Goal: Task Accomplishment & Management: Manage account settings

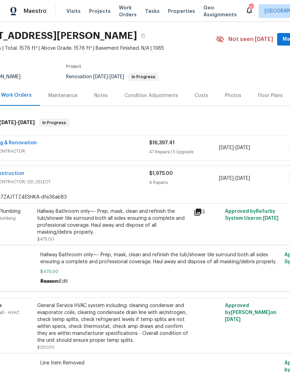
scroll to position [31, 23]
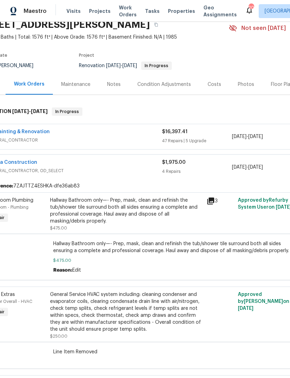
click at [96, 170] on span "GENERAL_CONTRACTOR, OD_SELECT" at bounding box center [74, 170] width 174 height 7
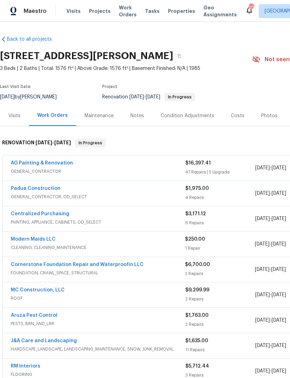
scroll to position [0, 0]
click at [76, 188] on div "Padua Construction" at bounding box center [98, 189] width 174 height 8
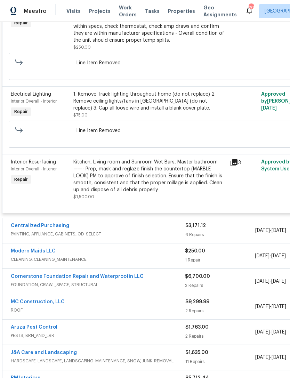
scroll to position [313, 0]
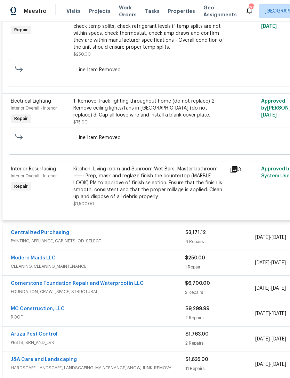
click at [237, 174] on icon at bounding box center [234, 169] width 8 height 8
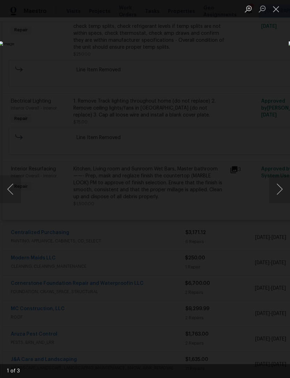
click at [285, 191] on button "Next image" at bounding box center [279, 189] width 21 height 28
click at [286, 189] on button "Next image" at bounding box center [279, 189] width 21 height 28
click at [286, 188] on button "Next image" at bounding box center [279, 189] width 21 height 28
click at [275, 7] on button "Close lightbox" at bounding box center [276, 9] width 14 height 12
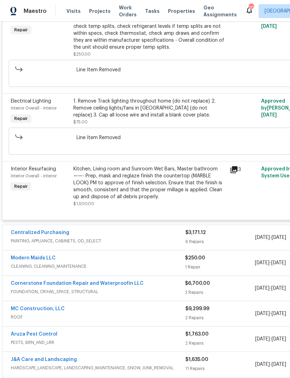
click at [164, 176] on div "Kitchen, Living room and Sunroom Wet Bars, Master bathroom——- Prep, mask and re…" at bounding box center [149, 182] width 152 height 35
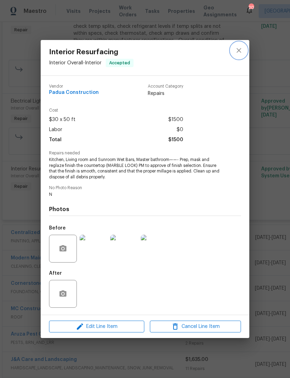
click at [239, 50] on icon "close" at bounding box center [239, 50] width 8 height 8
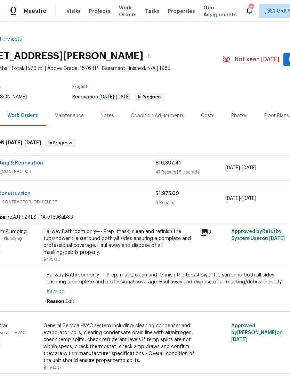
scroll to position [0, 31]
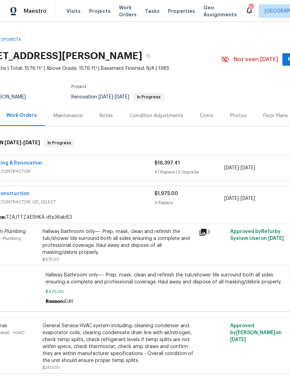
click at [122, 196] on div "Padua Construction" at bounding box center [67, 194] width 174 height 8
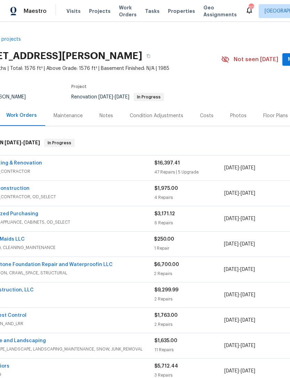
click at [122, 187] on div "Padua Construction" at bounding box center [67, 189] width 174 height 8
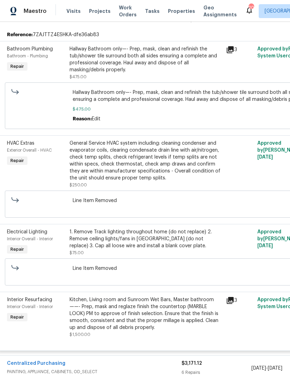
scroll to position [182, 2]
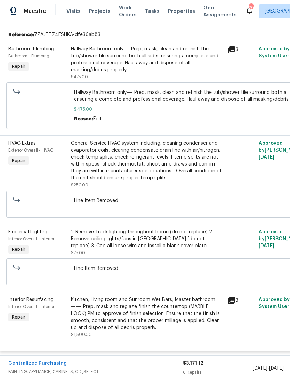
click at [132, 319] on div "Kitchen, Living room and Sunroom Wet Bars, Master bathroom——- Prep, mask and re…" at bounding box center [147, 313] width 152 height 35
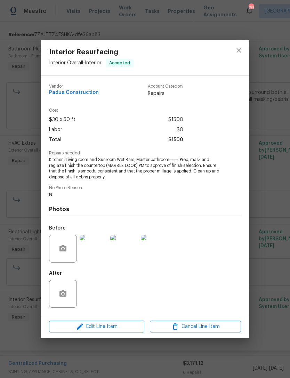
click at [113, 350] on div "Interior Resurfacing Interior Overall - Interior Accepted Vendor Padua Construc…" at bounding box center [145, 189] width 290 height 378
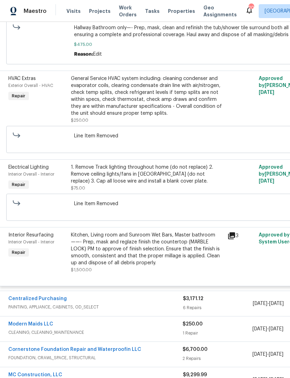
scroll to position [247, 2]
click at [117, 256] on div "Kitchen, Living room and Sunroom Wet Bars, Master bathroom——- Prep, mask and re…" at bounding box center [147, 249] width 152 height 35
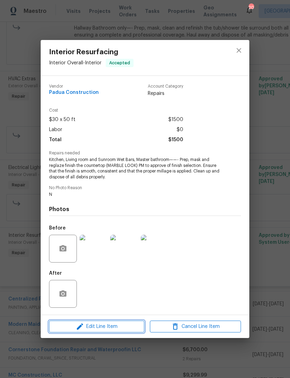
click at [114, 326] on span "Edit Line Item" at bounding box center [96, 326] width 91 height 9
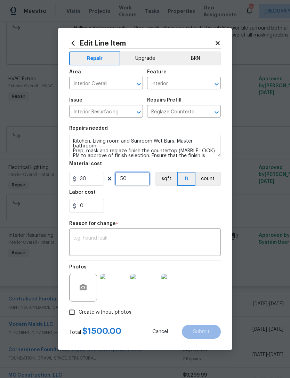
click at [133, 179] on input "50" at bounding box center [132, 179] width 35 height 14
click at [157, 214] on section "Repairs needed Kitchen, Living room and Sunroom Wet Bars, Master bathroom——- Pr…" at bounding box center [144, 169] width 151 height 95
click at [139, 179] on input "100" at bounding box center [132, 179] width 35 height 14
click at [150, 208] on div "0" at bounding box center [144, 206] width 151 height 14
click at [137, 178] on input "75" at bounding box center [132, 179] width 35 height 14
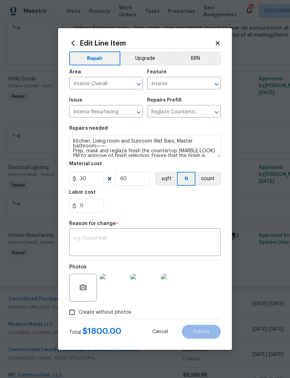
click at [160, 205] on div "0" at bounding box center [144, 206] width 151 height 14
click at [137, 181] on input "60" at bounding box center [132, 179] width 35 height 14
click at [159, 208] on div "0" at bounding box center [144, 206] width 151 height 14
click at [141, 179] on input "65" at bounding box center [132, 179] width 35 height 14
click at [153, 202] on div "0" at bounding box center [144, 206] width 151 height 14
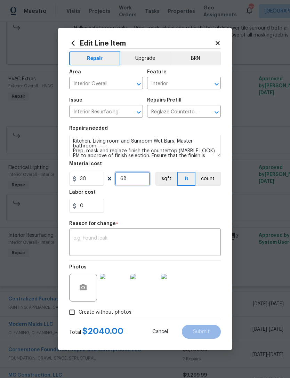
click at [139, 179] on input "68" at bounding box center [132, 179] width 35 height 14
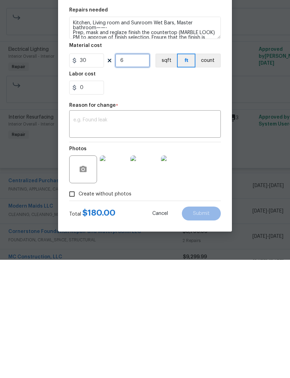
scroll to position [3, 0]
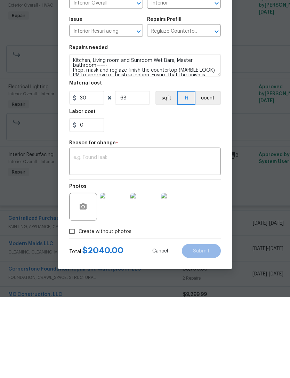
click at [148, 199] on div "0" at bounding box center [144, 206] width 151 height 14
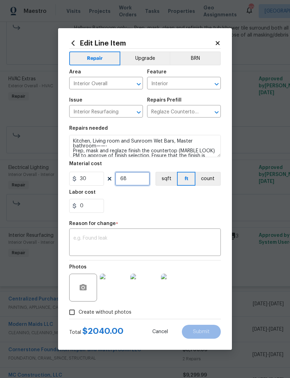
click at [137, 178] on input "68" at bounding box center [132, 179] width 35 height 14
click at [152, 206] on div "0" at bounding box center [144, 206] width 151 height 14
click at [131, 179] on input "67" at bounding box center [132, 179] width 35 height 14
type input "6"
click at [93, 176] on input "30" at bounding box center [86, 179] width 35 height 14
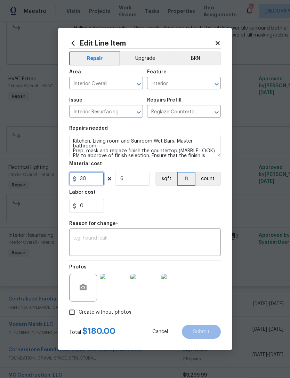
click at [96, 181] on input "30" at bounding box center [86, 179] width 35 height 14
type input "2025"
click at [134, 183] on input "6" at bounding box center [132, 179] width 35 height 14
type input "1"
click at [148, 207] on div "0" at bounding box center [144, 206] width 151 height 14
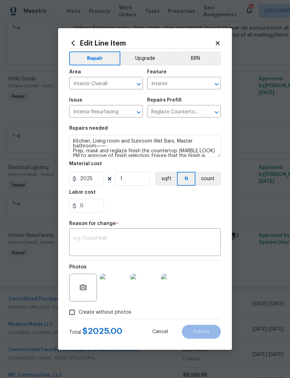
click at [99, 241] on textarea at bounding box center [144, 243] width 143 height 15
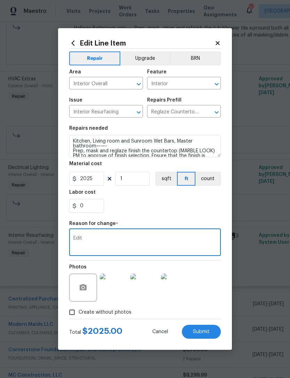
type textarea "Edit"
click at [148, 202] on div "0" at bounding box center [144, 206] width 151 height 14
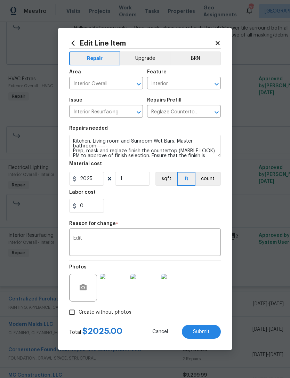
click at [200, 332] on span "Submit" at bounding box center [201, 331] width 17 height 5
type input "50"
type input "30"
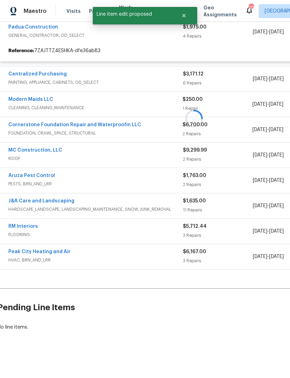
scroll to position [144, 2]
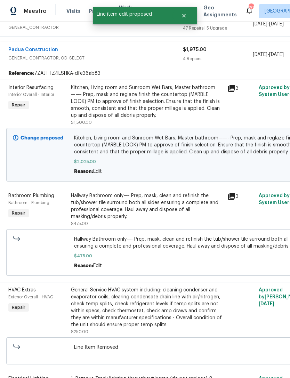
click at [44, 47] on link "Padua Construction" at bounding box center [33, 49] width 50 height 5
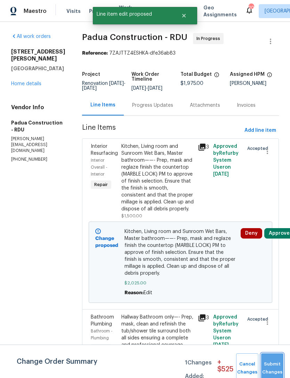
click at [274, 360] on button "Submit Changes" at bounding box center [272, 368] width 22 height 30
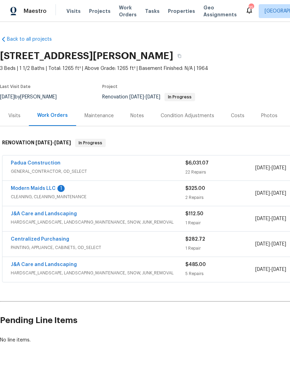
click at [49, 187] on link "Modern Maids LLC" at bounding box center [33, 188] width 45 height 5
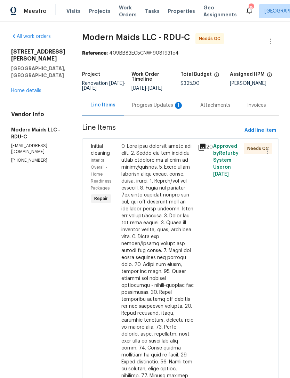
click at [163, 109] on div "Progress Updates 1" at bounding box center [157, 105] width 51 height 7
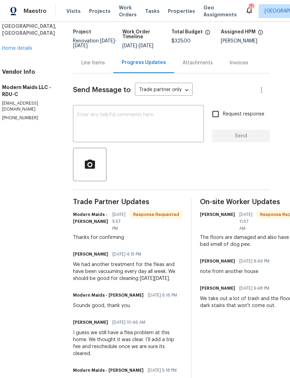
scroll to position [42, 9]
click at [163, 133] on textarea at bounding box center [138, 124] width 122 height 24
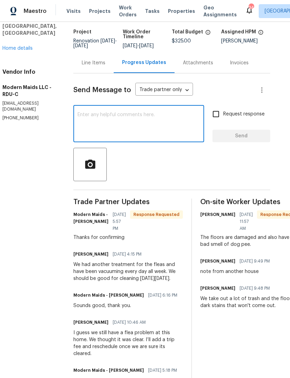
click at [161, 125] on textarea at bounding box center [138, 124] width 122 height 24
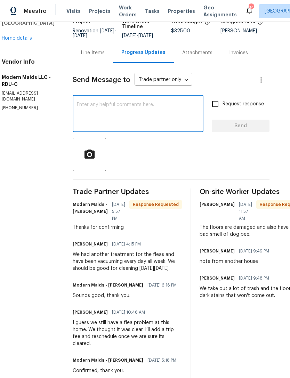
scroll to position [53, 9]
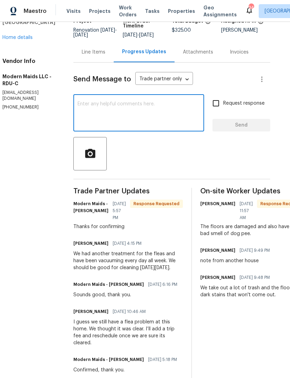
click at [145, 114] on textarea at bounding box center [138, 113] width 122 height 24
click at [179, 85] on body "Maestro Visits Projects Work Orders Tasks Properties Geo Assignments 34 Raleigh…" at bounding box center [145, 189] width 290 height 378
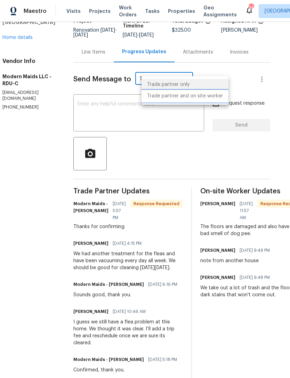
click at [189, 98] on li "Trade partner and on site worker" at bounding box center [184, 95] width 87 height 11
type input "Trade Partner and On-Site Worker"
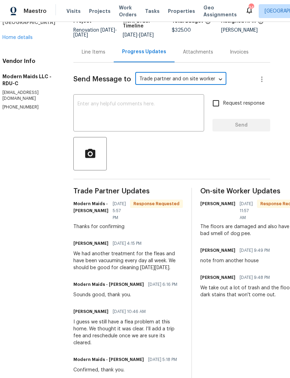
click at [144, 109] on textarea at bounding box center [138, 113] width 122 height 24
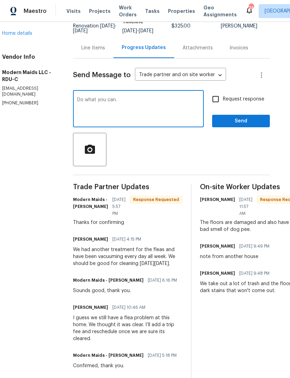
scroll to position [58, 9]
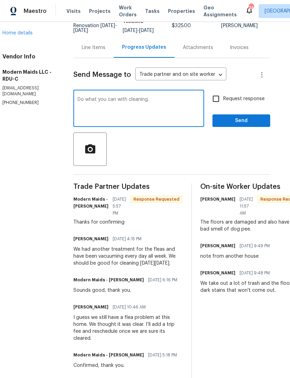
type textarea "Do what you can with cleaning."
click at [218, 83] on body "Maestro Visits Projects Work Orders Tasks Properties Geo Assignments 34 Raleigh…" at bounding box center [145, 189] width 290 height 378
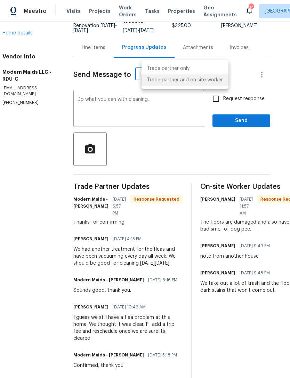
click at [207, 79] on li "Trade partner and on site worker" at bounding box center [184, 79] width 87 height 11
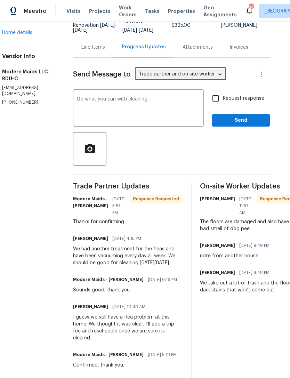
scroll to position [58, 9]
click at [169, 106] on textarea "Do what you can with cleaning." at bounding box center [138, 109] width 122 height 24
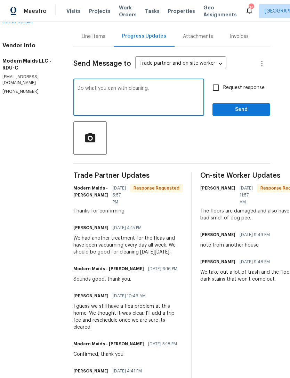
scroll to position [69, 9]
click at [217, 89] on input "Request response" at bounding box center [215, 87] width 15 height 15
checkbox input "true"
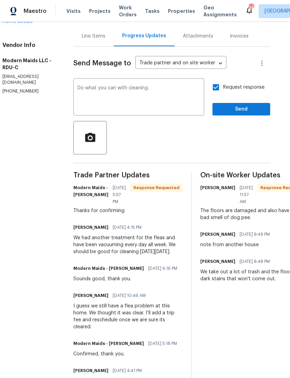
click at [164, 94] on textarea "Do what you can with cleaning." at bounding box center [138, 97] width 122 height 24
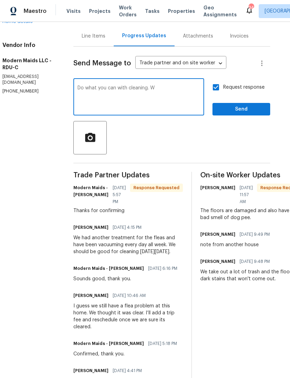
type textarea "Do what you can with cleaning."
click at [243, 112] on span "Send" at bounding box center [241, 109] width 47 height 9
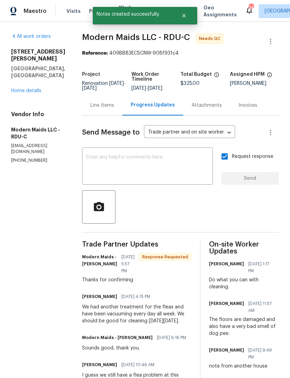
scroll to position [0, 0]
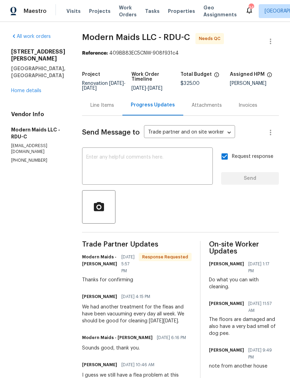
click at [28, 88] on link "Home details" at bounding box center [26, 90] width 30 height 5
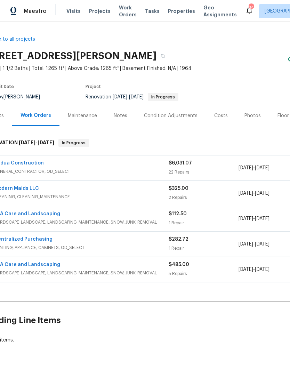
scroll to position [0, 9]
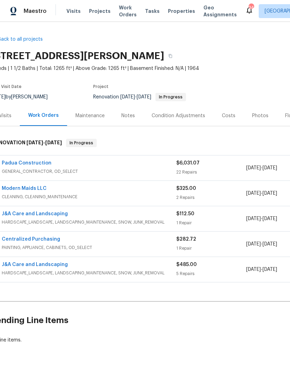
click at [28, 186] on link "Modern Maids LLC" at bounding box center [24, 188] width 45 height 5
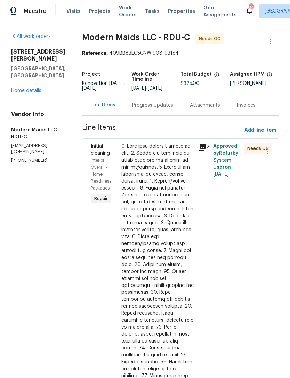
click at [163, 202] on div at bounding box center [157, 310] width 72 height 334
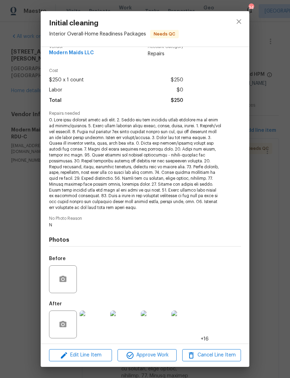
scroll to position [10, 0]
click at [90, 326] on img at bounding box center [94, 325] width 28 height 28
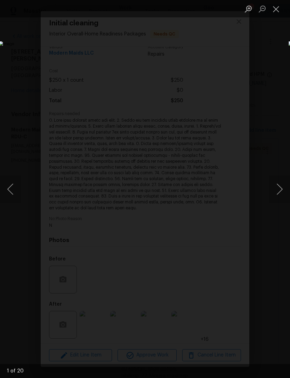
click at [281, 188] on button "Next image" at bounding box center [279, 189] width 21 height 28
click at [281, 189] on button "Next image" at bounding box center [279, 189] width 21 height 28
click at [280, 190] on button "Next image" at bounding box center [279, 189] width 21 height 28
click at [282, 189] on button "Next image" at bounding box center [279, 189] width 21 height 28
click at [280, 193] on button "Next image" at bounding box center [279, 189] width 21 height 28
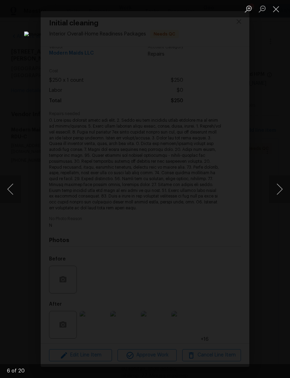
click at [279, 195] on button "Next image" at bounding box center [279, 189] width 21 height 28
click at [280, 196] on button "Next image" at bounding box center [279, 189] width 21 height 28
click at [281, 197] on button "Next image" at bounding box center [279, 189] width 21 height 28
click at [283, 198] on button "Next image" at bounding box center [279, 189] width 21 height 28
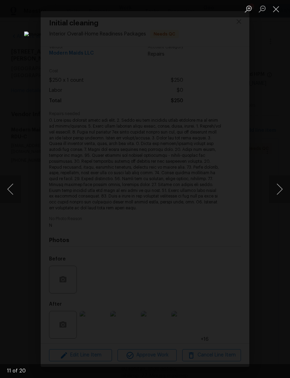
click at [281, 197] on button "Next image" at bounding box center [279, 189] width 21 height 28
click at [282, 197] on button "Next image" at bounding box center [279, 189] width 21 height 28
click at [280, 187] on button "Next image" at bounding box center [279, 189] width 21 height 28
click at [282, 183] on button "Next image" at bounding box center [279, 189] width 21 height 28
click at [279, 188] on button "Next image" at bounding box center [279, 189] width 21 height 28
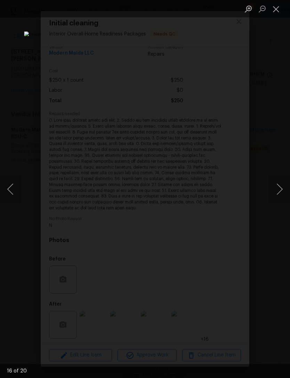
click at [286, 179] on button "Next image" at bounding box center [279, 189] width 21 height 28
click at [281, 180] on button "Next image" at bounding box center [279, 189] width 21 height 28
click at [282, 181] on button "Next image" at bounding box center [279, 189] width 21 height 28
click at [280, 183] on button "Next image" at bounding box center [279, 189] width 21 height 28
click at [281, 181] on button "Next image" at bounding box center [279, 189] width 21 height 28
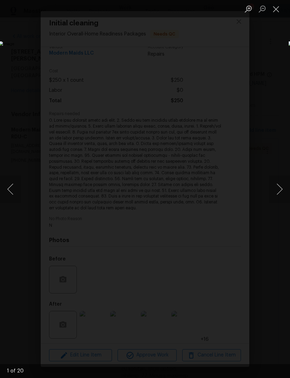
click at [281, 183] on button "Next image" at bounding box center [279, 189] width 21 height 28
click at [282, 187] on button "Next image" at bounding box center [279, 189] width 21 height 28
click at [282, 188] on button "Next image" at bounding box center [279, 189] width 21 height 28
click at [282, 192] on button "Next image" at bounding box center [279, 189] width 21 height 28
click at [281, 194] on button "Next image" at bounding box center [279, 189] width 21 height 28
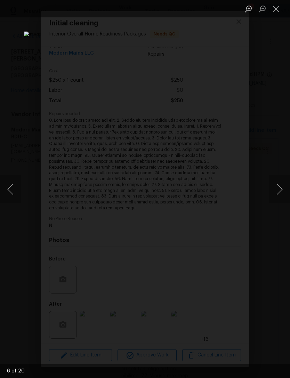
click at [282, 196] on button "Next image" at bounding box center [279, 189] width 21 height 28
click at [282, 195] on button "Next image" at bounding box center [279, 189] width 21 height 28
click at [286, 187] on button "Next image" at bounding box center [279, 189] width 21 height 28
click at [283, 187] on button "Next image" at bounding box center [279, 189] width 21 height 28
click at [280, 185] on button "Next image" at bounding box center [279, 189] width 21 height 28
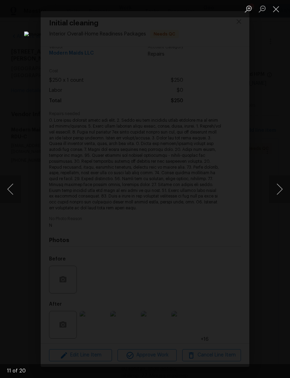
click at [280, 184] on button "Next image" at bounding box center [279, 189] width 21 height 28
click at [281, 183] on button "Next image" at bounding box center [279, 189] width 21 height 28
click at [281, 186] on button "Next image" at bounding box center [279, 189] width 21 height 28
click at [274, 9] on button "Close lightbox" at bounding box center [276, 9] width 14 height 12
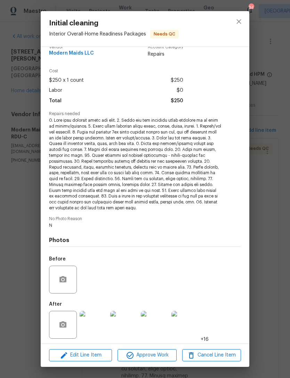
click at [154, 348] on div "Edit Line Item Approve Work Cancel Line Item" at bounding box center [145, 354] width 208 height 23
click at [151, 352] on span "Approve Work" at bounding box center [147, 355] width 55 height 9
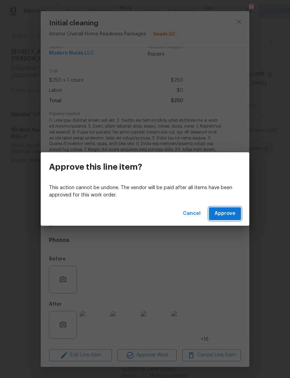
click at [226, 211] on span "Approve" at bounding box center [224, 213] width 21 height 9
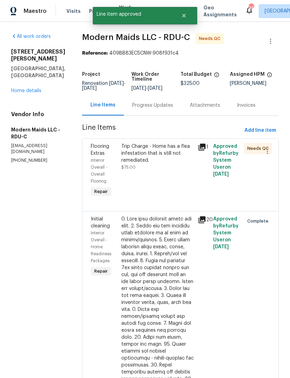
click at [164, 169] on div "Trip Charge - Home has a flea infestation that is still not remediated. $75.00" at bounding box center [157, 157] width 72 height 28
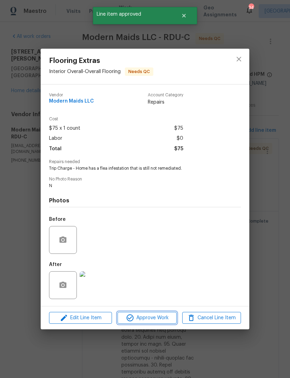
click at [163, 320] on span "Approve Work" at bounding box center [147, 317] width 55 height 9
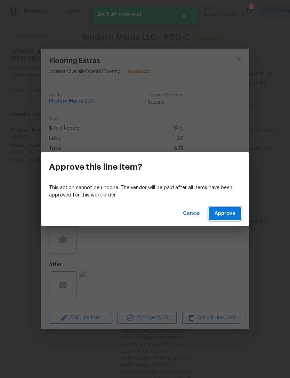
click at [226, 217] on span "Approve" at bounding box center [224, 213] width 21 height 9
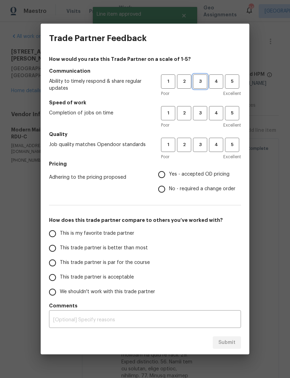
click at [199, 78] on span "3" at bounding box center [200, 81] width 13 height 8
click at [198, 115] on span "3" at bounding box center [200, 113] width 13 height 8
click at [198, 144] on span "3" at bounding box center [200, 145] width 13 height 8
click at [165, 173] on input "Yes - accepted OD pricing" at bounding box center [161, 174] width 15 height 15
radio input "true"
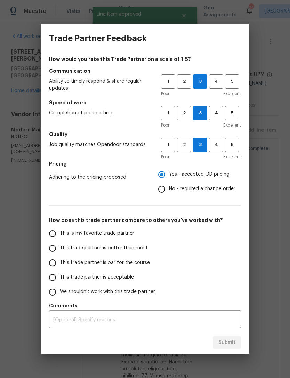
click at [71, 277] on span "This trade partner is acceptable" at bounding box center [97, 276] width 74 height 7
click at [60, 277] on input "This trade partner is acceptable" at bounding box center [52, 277] width 15 height 15
click at [229, 342] on span "Submit" at bounding box center [226, 342] width 17 height 9
radio input "true"
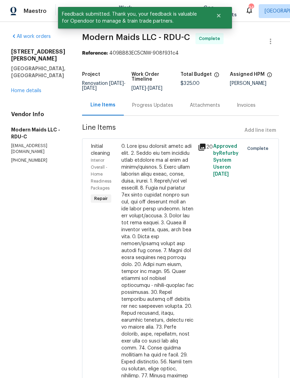
click at [28, 88] on link "Home details" at bounding box center [26, 90] width 30 height 5
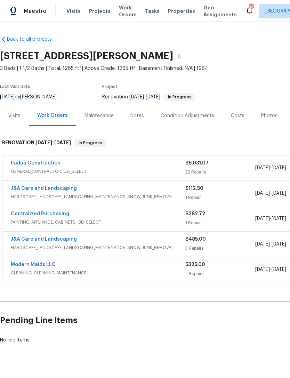
scroll to position [13, 0]
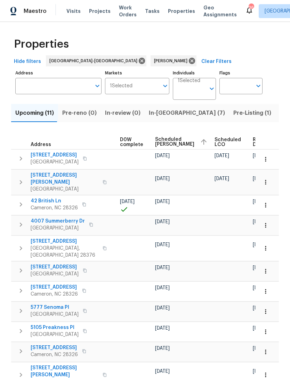
scroll to position [0, 183]
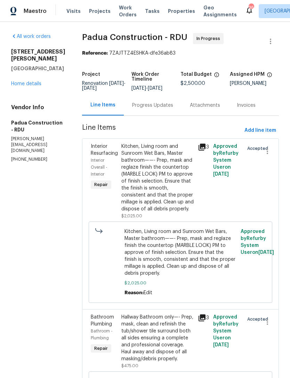
click at [32, 86] on link "Home details" at bounding box center [26, 83] width 30 height 5
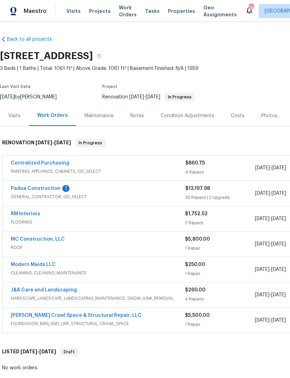
click at [47, 190] on link "Padua Construction" at bounding box center [36, 188] width 50 height 5
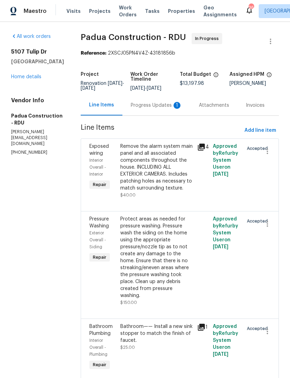
click at [143, 108] on div "Progress Updates 1" at bounding box center [156, 105] width 51 height 7
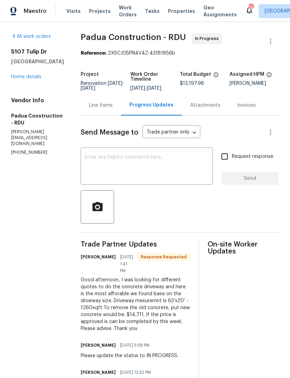
click at [117, 165] on textarea at bounding box center [147, 167] width 124 height 24
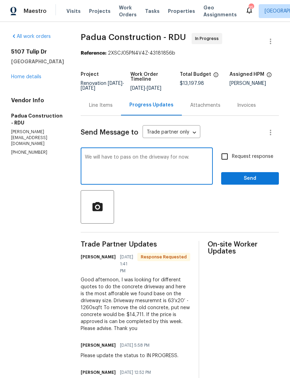
type textarea "We will have to pass on the driveway for now."
click at [225, 154] on input "Request response" at bounding box center [224, 156] width 15 height 15
checkbox input "true"
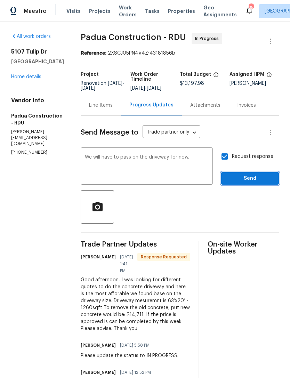
click at [245, 182] on span "Send" at bounding box center [250, 178] width 47 height 9
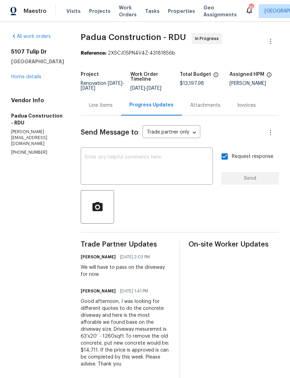
click at [89, 104] on div "Line Items" at bounding box center [101, 105] width 24 height 7
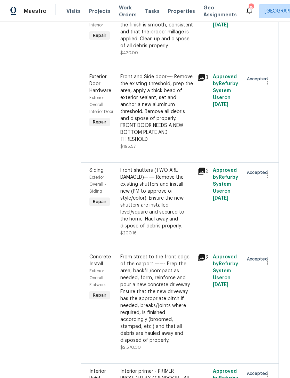
scroll to position [1293, 0]
click at [269, 257] on icon "button" at bounding box center [267, 261] width 8 height 8
click at [275, 209] on li "Cancel" at bounding box center [270, 208] width 27 height 11
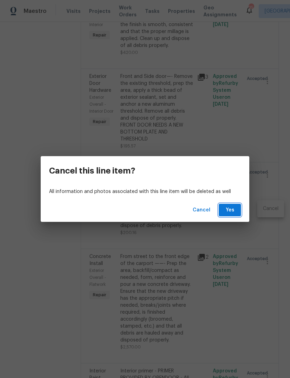
click at [234, 210] on span "Yes" at bounding box center [229, 210] width 11 height 9
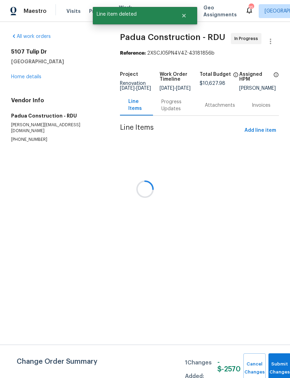
scroll to position [0, 0]
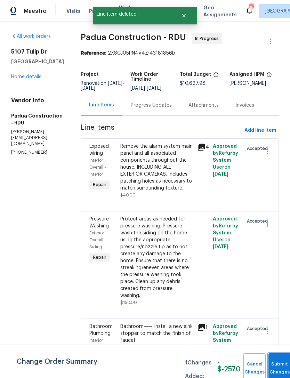
click at [278, 365] on button "Submit Changes" at bounding box center [279, 368] width 22 height 30
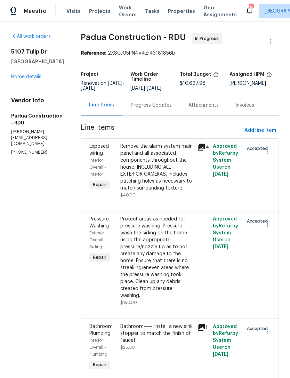
click at [30, 79] on link "Home details" at bounding box center [26, 76] width 30 height 5
